Goal: Task Accomplishment & Management: Manage account settings

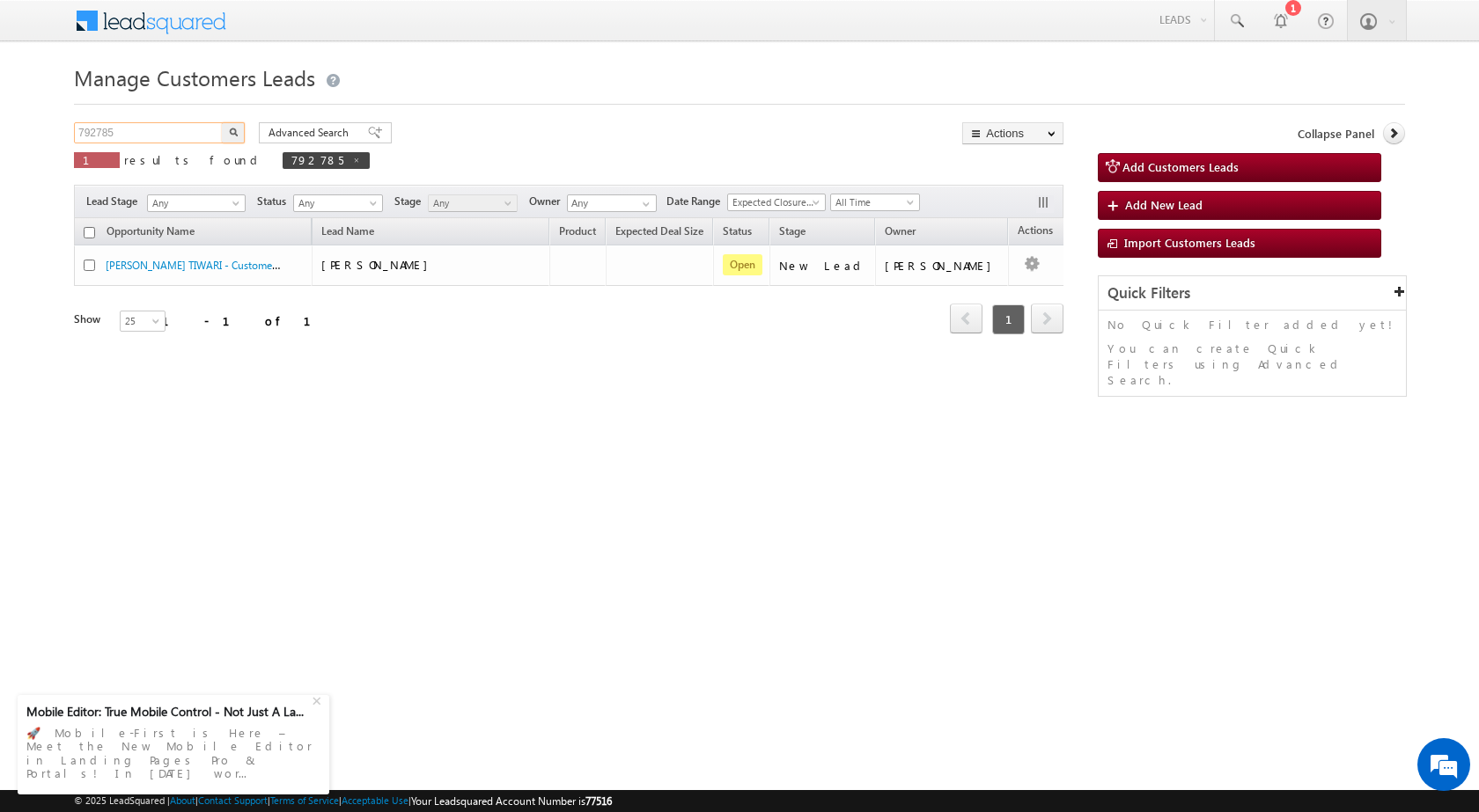
drag, startPoint x: 0, startPoint y: 0, endPoint x: 0, endPoint y: 132, distance: 132.0
click at [0, 132] on body "Menu [PERSON_NAME] sitar a6@ks erve." at bounding box center [739, 250] width 1479 height 499
paste input "5187"
type input "795187"
click at [233, 135] on img "button" at bounding box center [233, 132] width 9 height 9
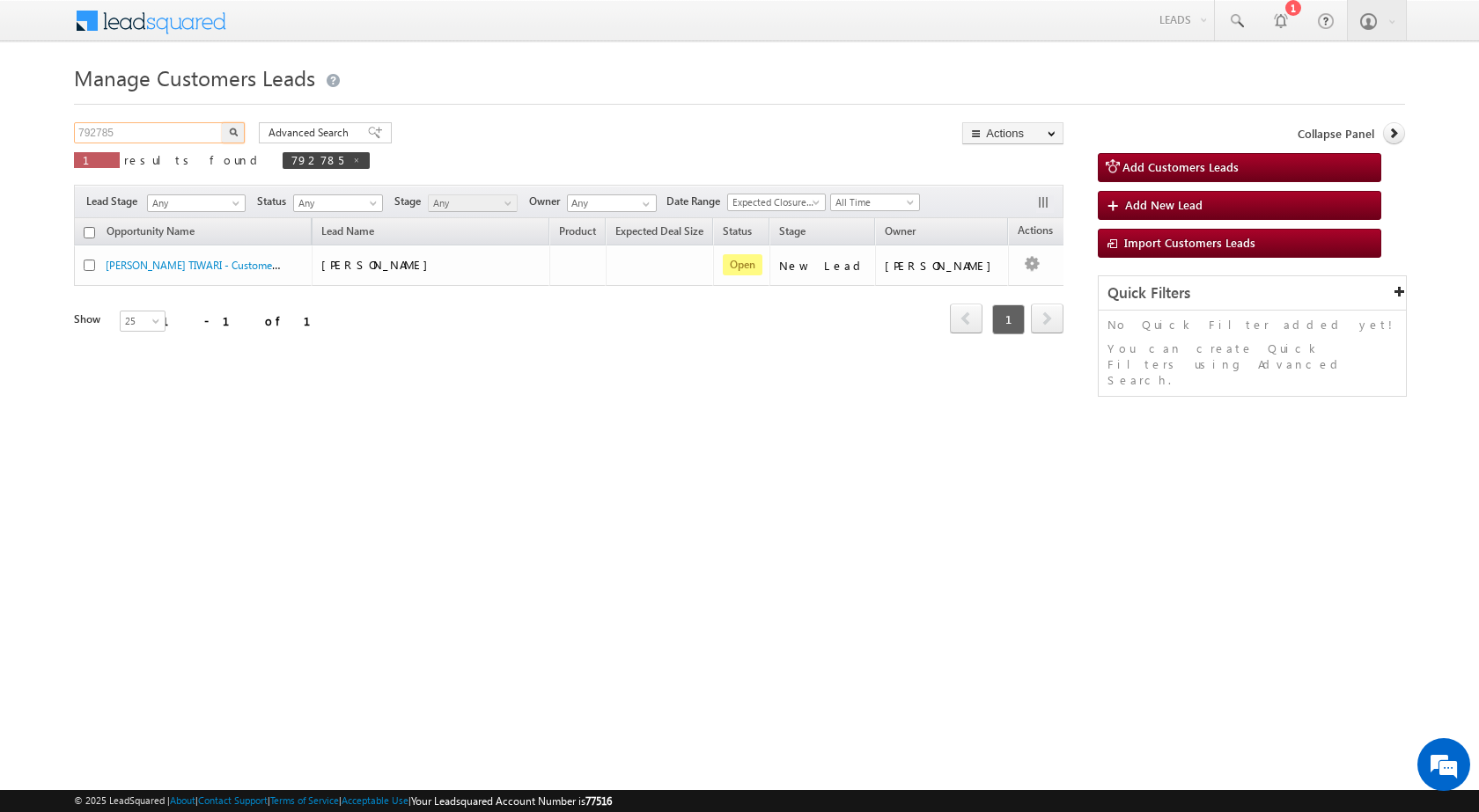
drag, startPoint x: 118, startPoint y: 130, endPoint x: 19, endPoint y: 138, distance: 99.3
click at [19, 138] on body "Menu [PERSON_NAME] sitar a6@ks erve." at bounding box center [739, 250] width 1479 height 499
paste input "5187"
type input "795187"
click at [237, 132] on img "button" at bounding box center [233, 132] width 9 height 9
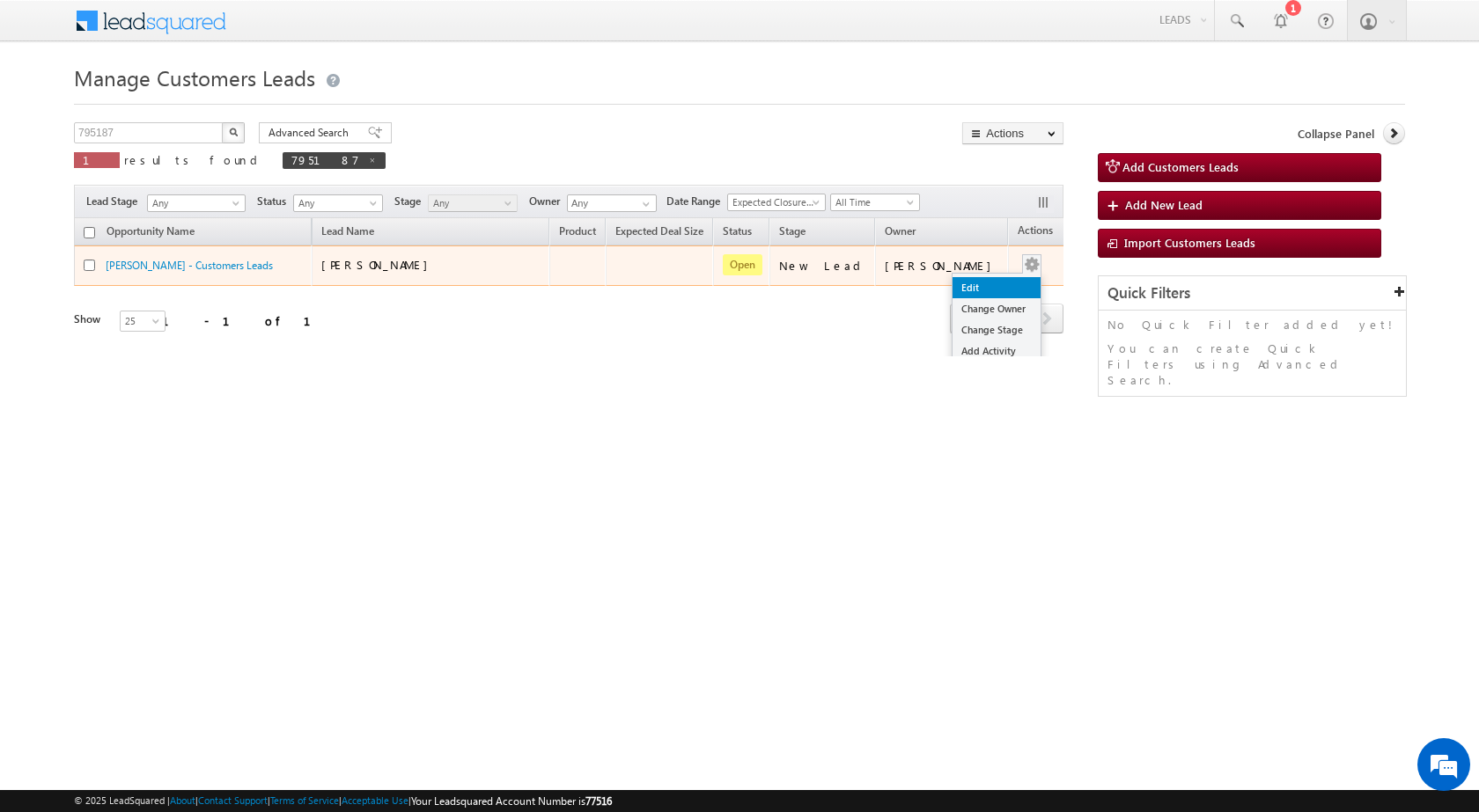
click at [953, 293] on link "Edit" at bounding box center [996, 287] width 88 height 21
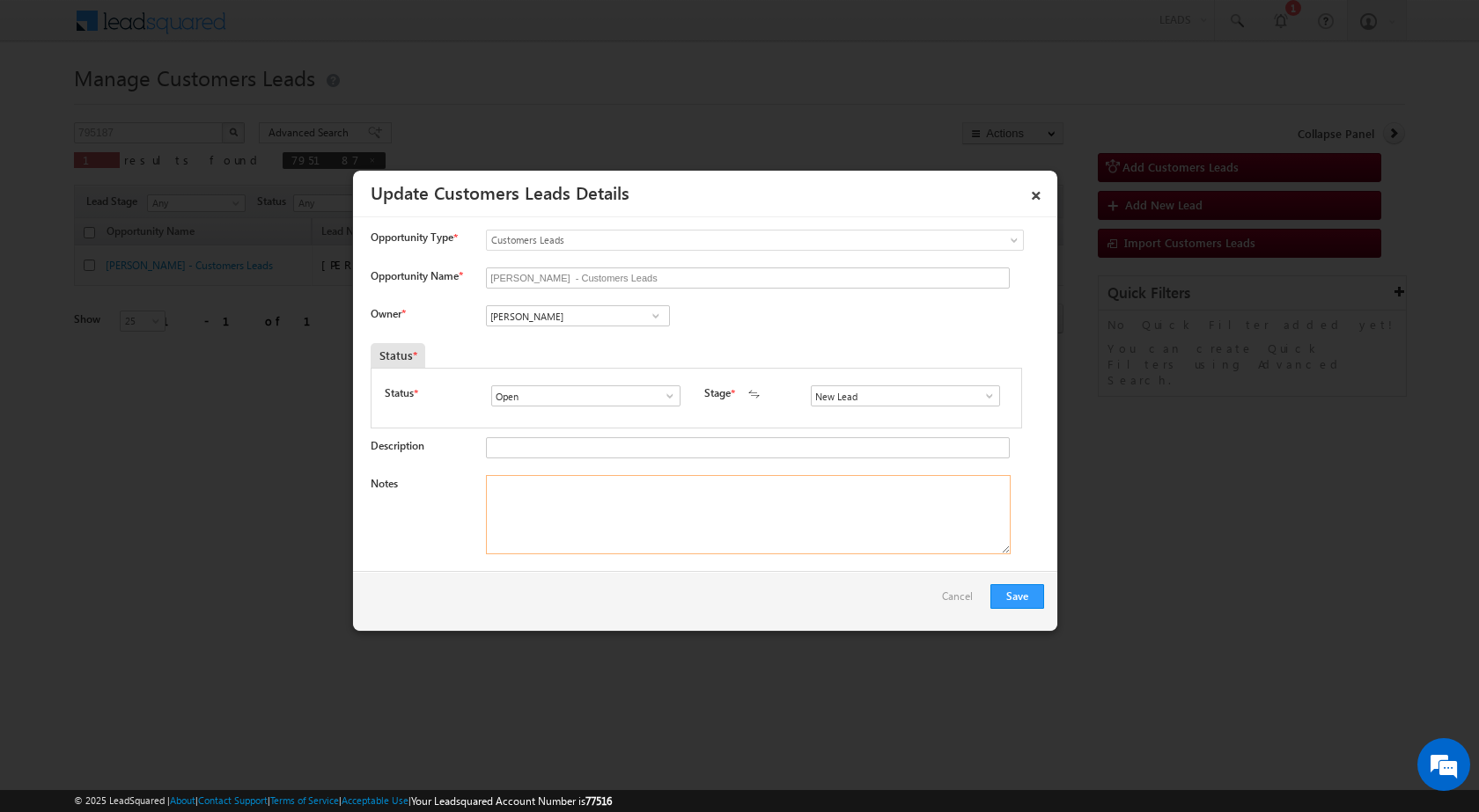
click at [702, 533] on textarea "Notes" at bounding box center [748, 515] width 525 height 80
paste textarea "795187 / HARISHCHAND BANSAL / 9410617262 / CONSTRUCTION / OWNER - WIFE / MATHUR…"
type textarea "795187 / HARISHCHAND BANSAL / 9410617262 / CONSTRUCTION / OWNER - WIFE / MATHUR…"
click at [570, 316] on input "[PERSON_NAME]" at bounding box center [577, 316] width 184 height 21
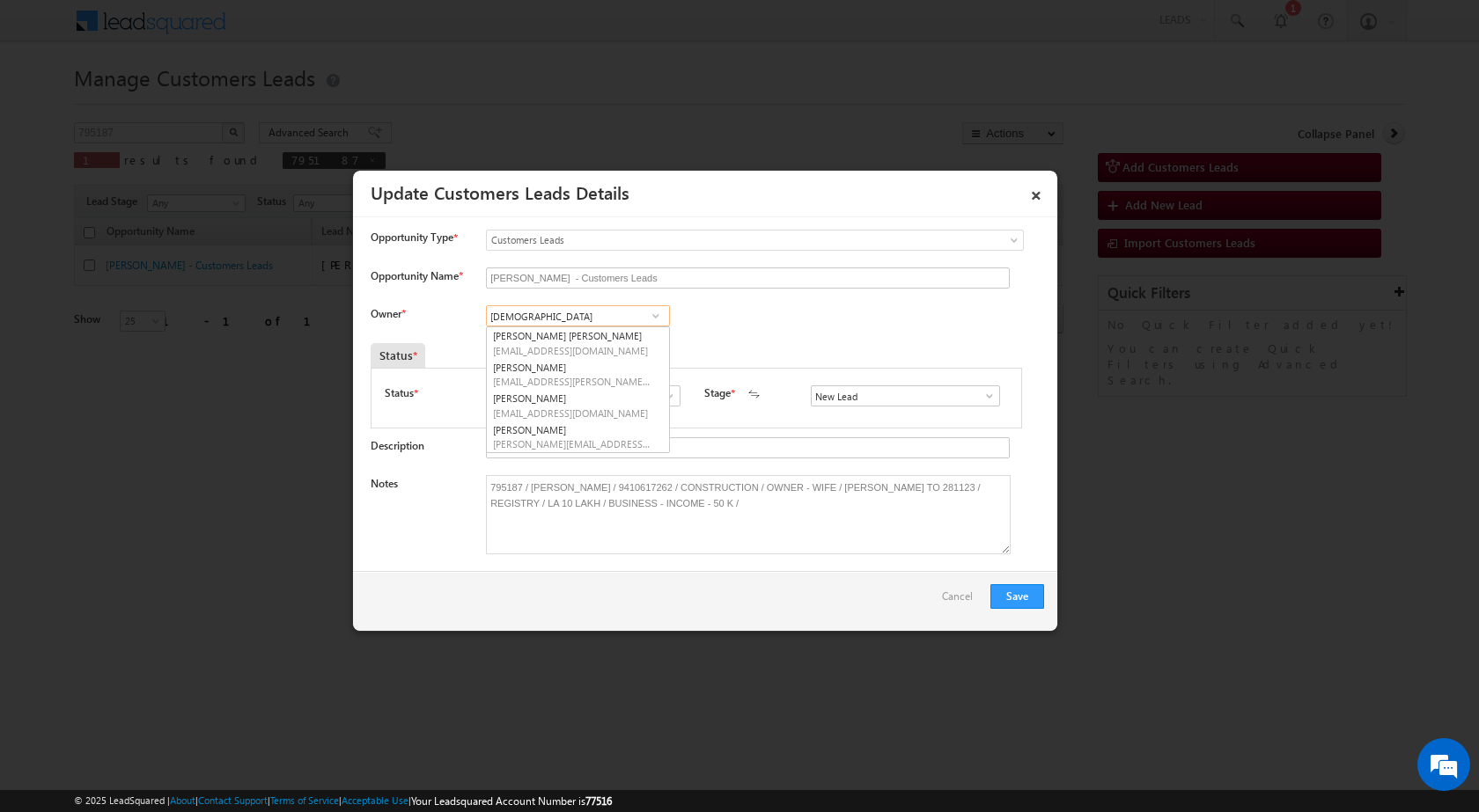
type input "SANTO"
click at [583, 405] on link "Santosh Kumar santosh.kumar2@sgrlimited.in" at bounding box center [577, 405] width 184 height 33
type input "Santosh Kumar"
click at [1014, 585] on button "Save" at bounding box center [1017, 596] width 53 height 24
